Goal: Transaction & Acquisition: Download file/media

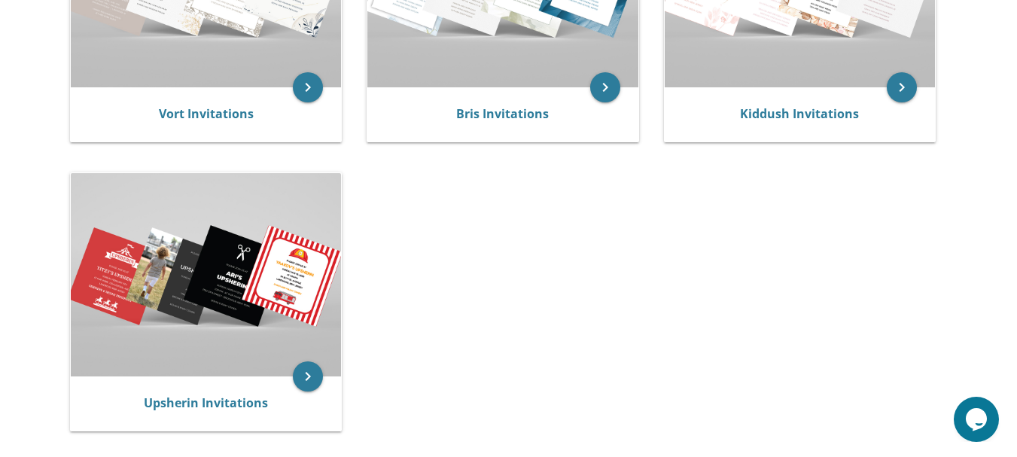
scroll to position [455, 0]
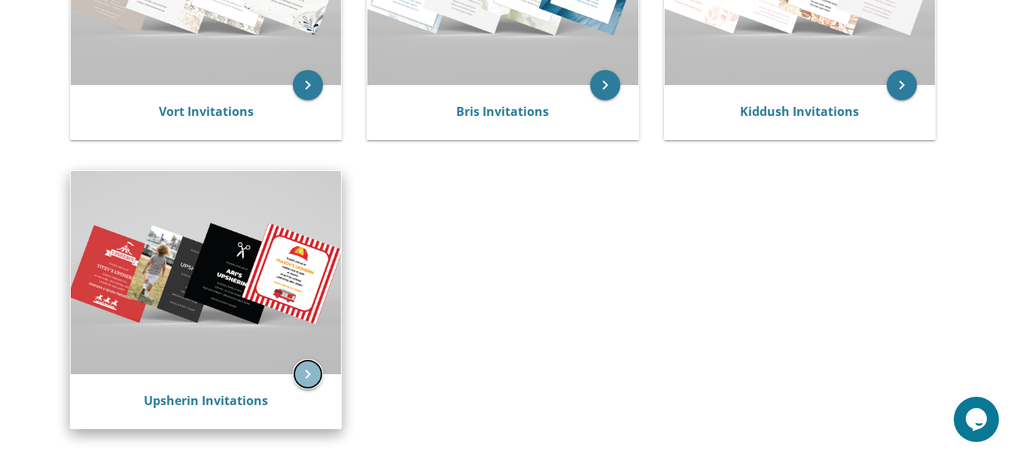
click at [295, 374] on icon "keyboard_arrow_right" at bounding box center [308, 374] width 30 height 30
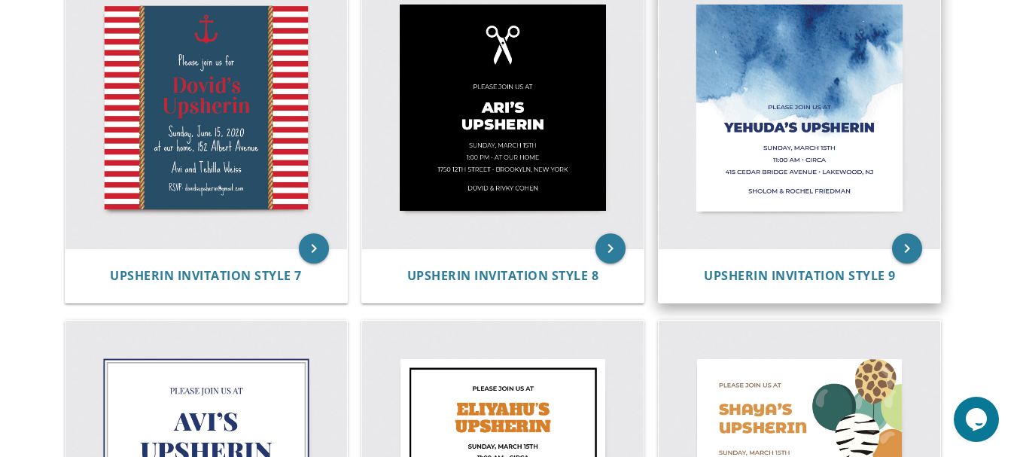
scroll to position [1065, 0]
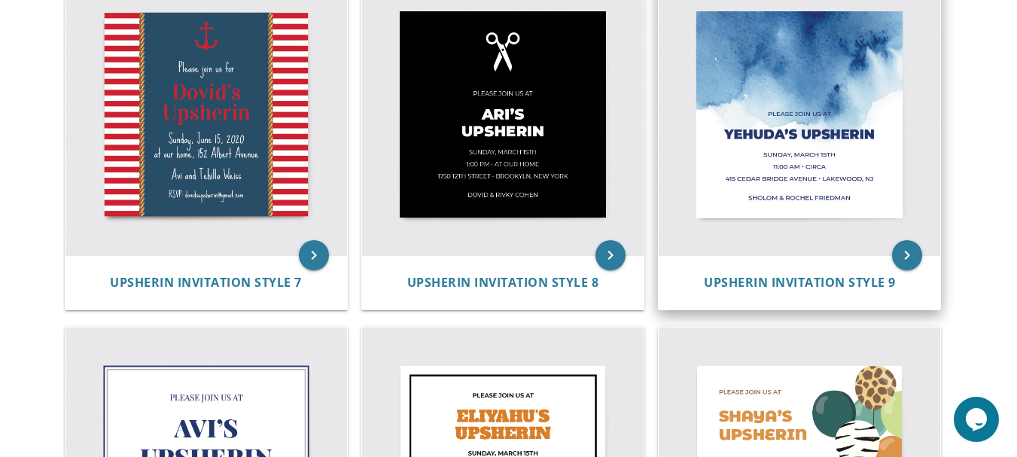
drag, startPoint x: 765, startPoint y: 214, endPoint x: 765, endPoint y: 224, distance: 9.8
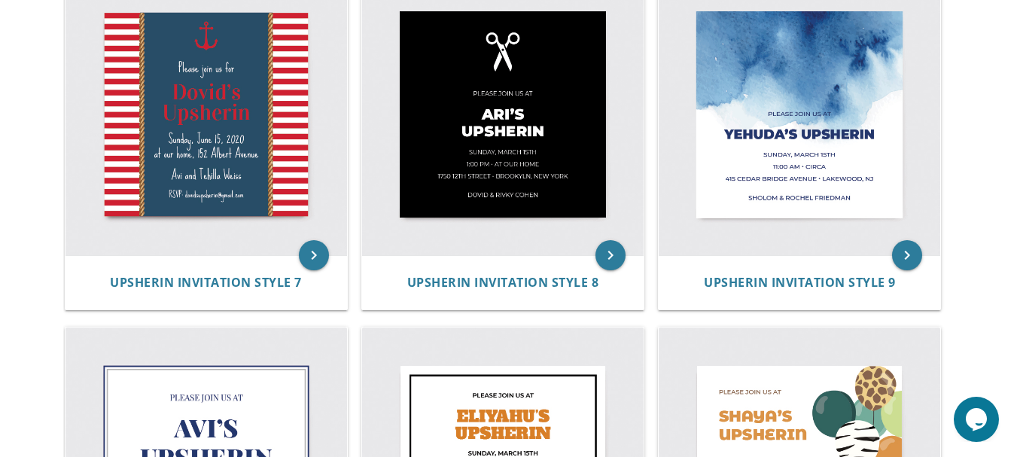
drag, startPoint x: 765, startPoint y: 224, endPoint x: 991, endPoint y: 140, distance: 240.8
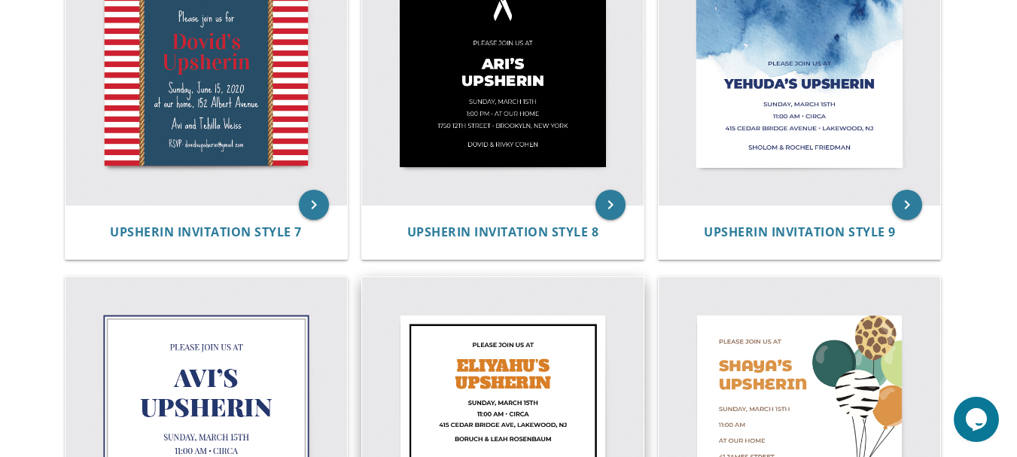
scroll to position [1141, 0]
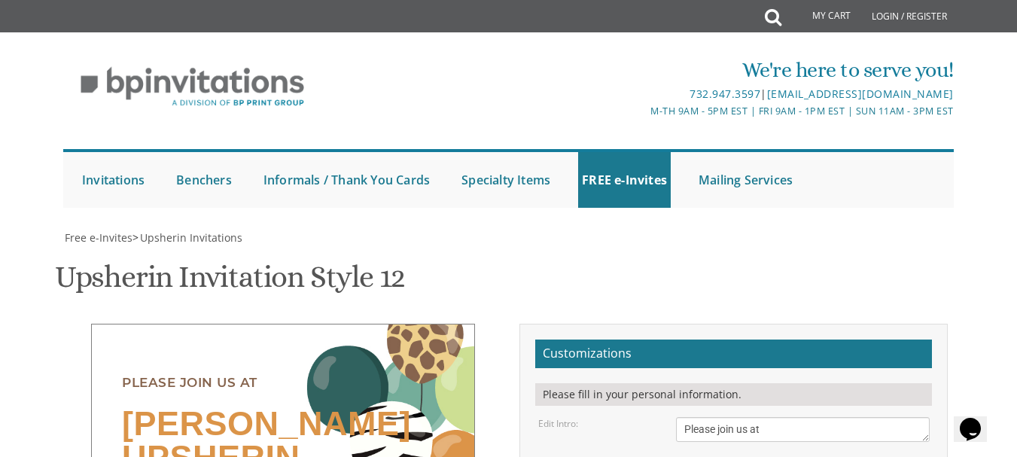
scroll to position [75, 0]
